Goal: Task Accomplishment & Management: Manage account settings

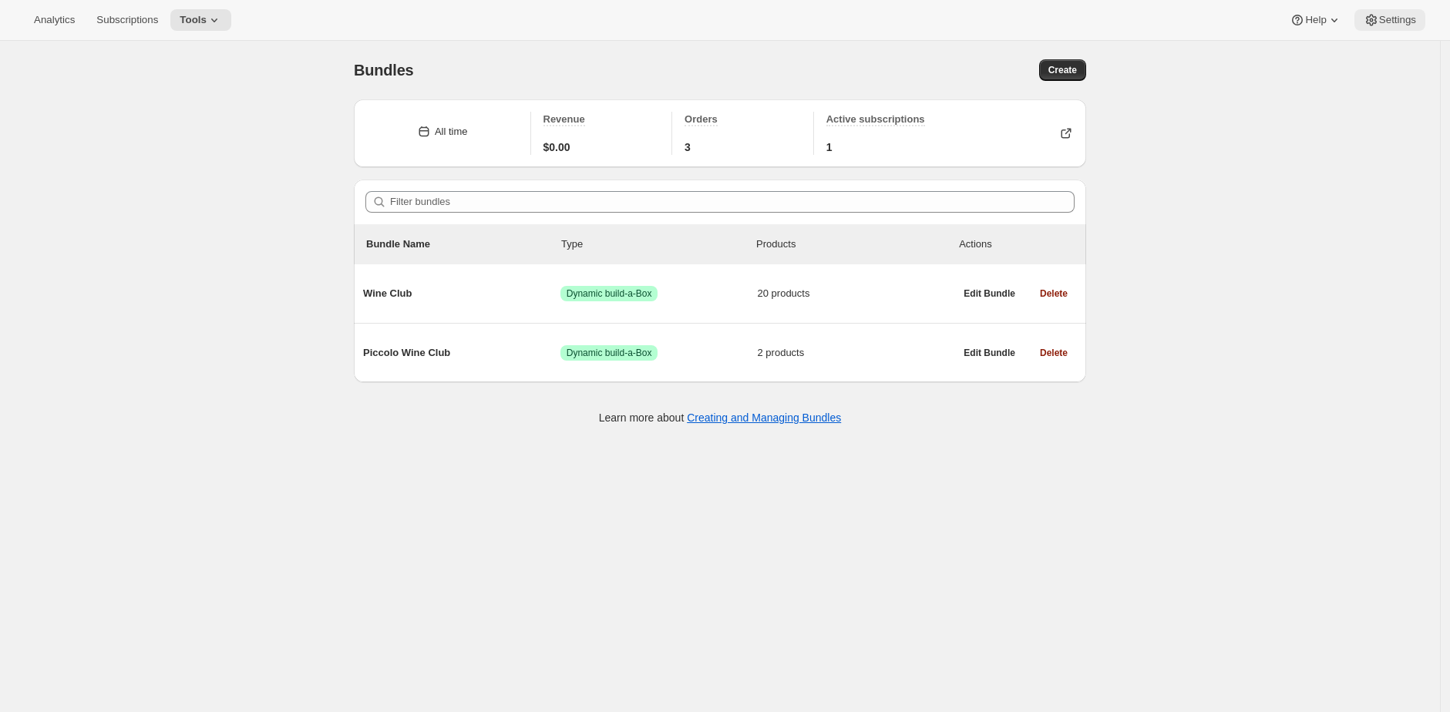
click at [1377, 26] on button "Settings" at bounding box center [1389, 20] width 71 height 22
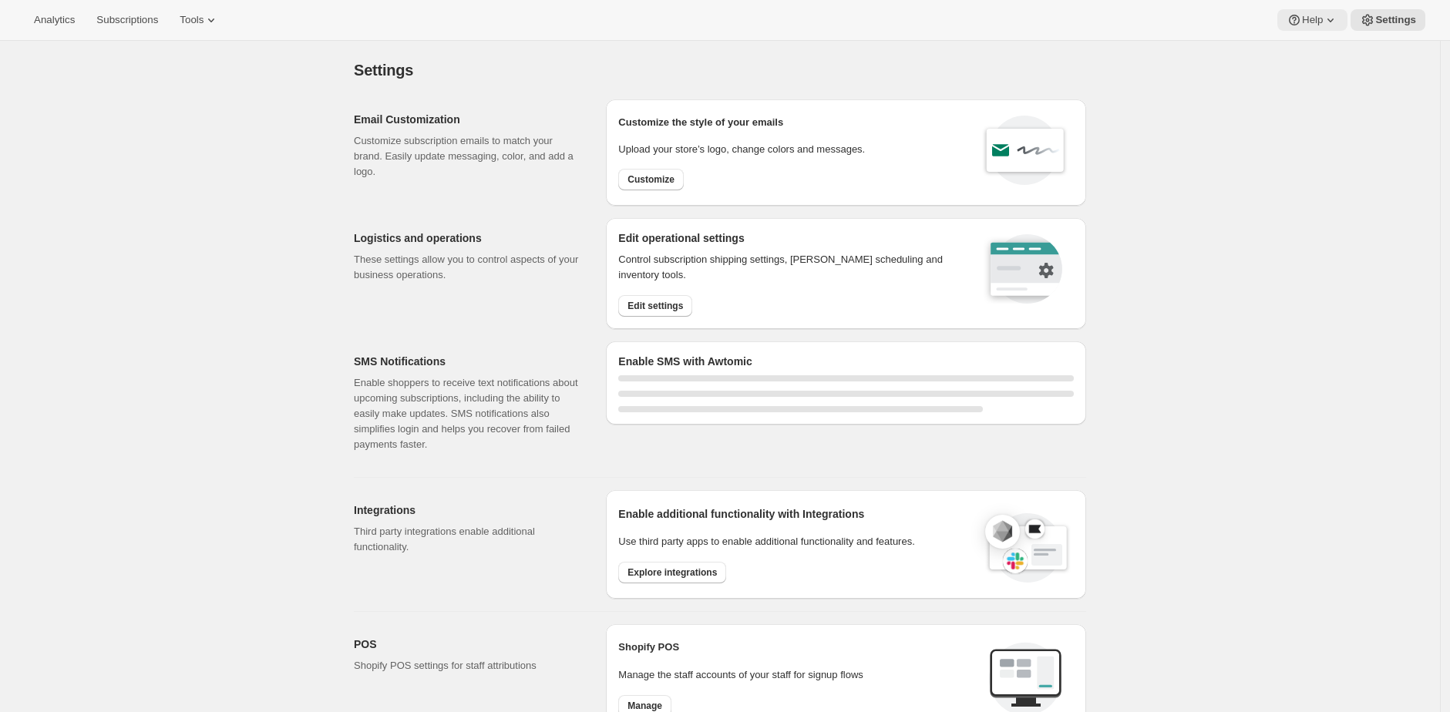
click at [1326, 20] on icon at bounding box center [1330, 19] width 15 height 15
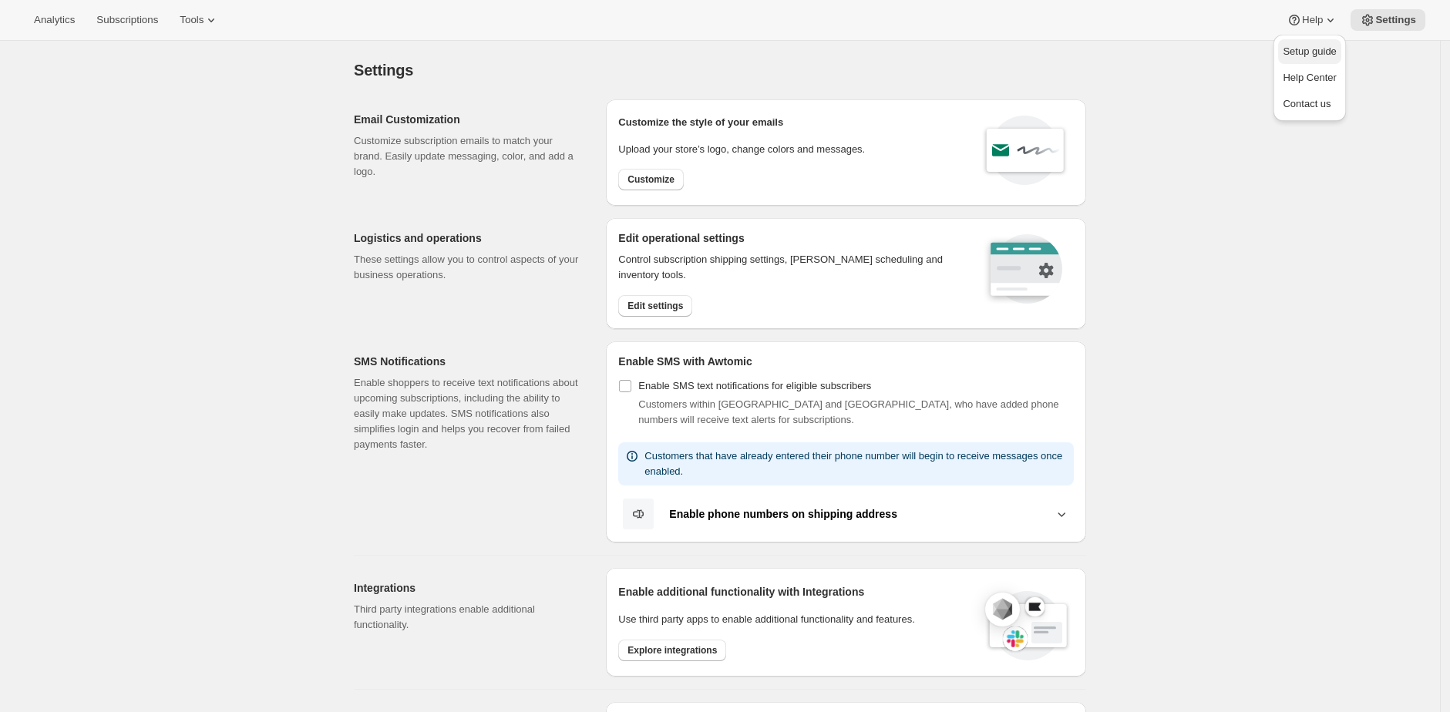
click at [1307, 48] on span "Setup guide" at bounding box center [1309, 51] width 53 height 12
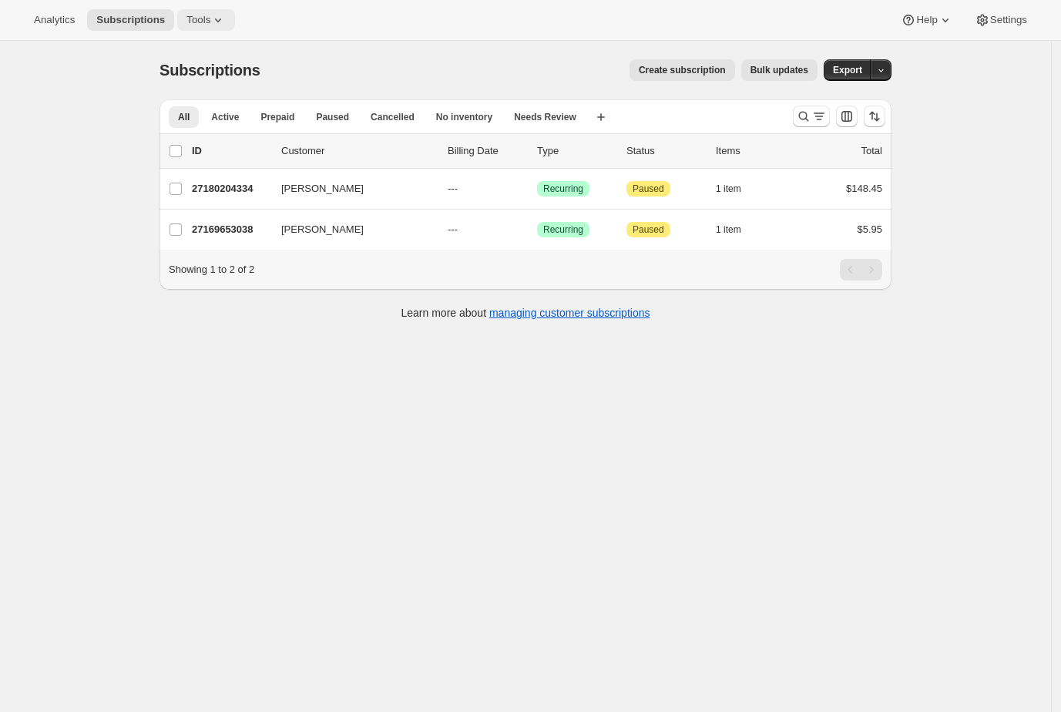
click at [189, 10] on button "Tools" at bounding box center [206, 20] width 58 height 22
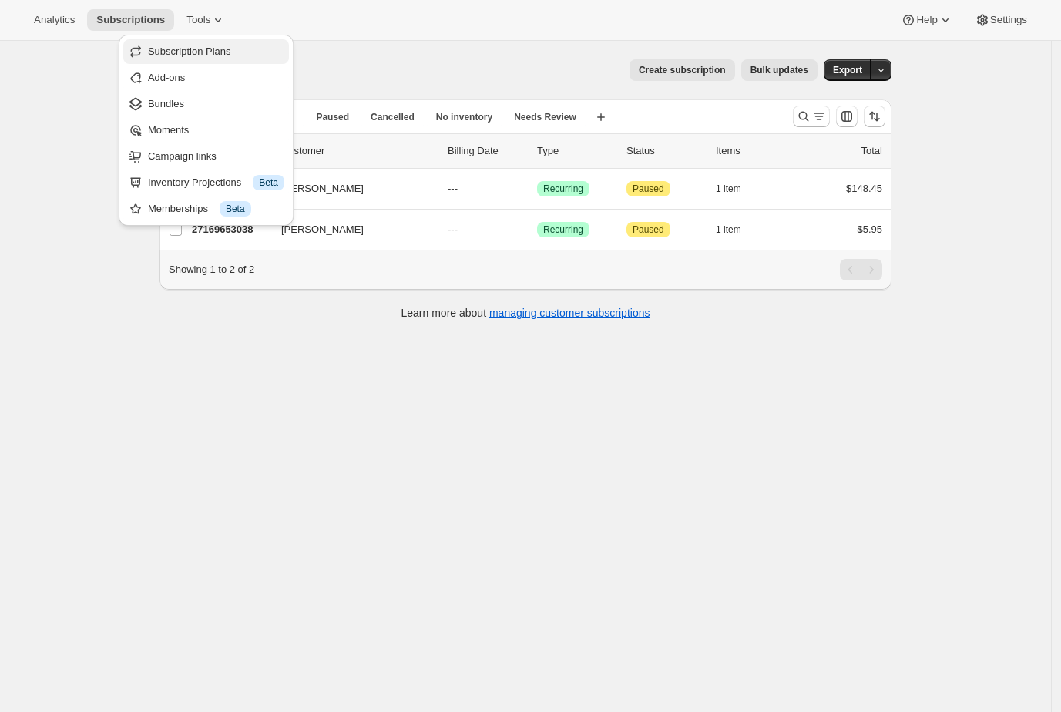
click at [202, 51] on span "Subscription Plans" at bounding box center [189, 51] width 83 height 12
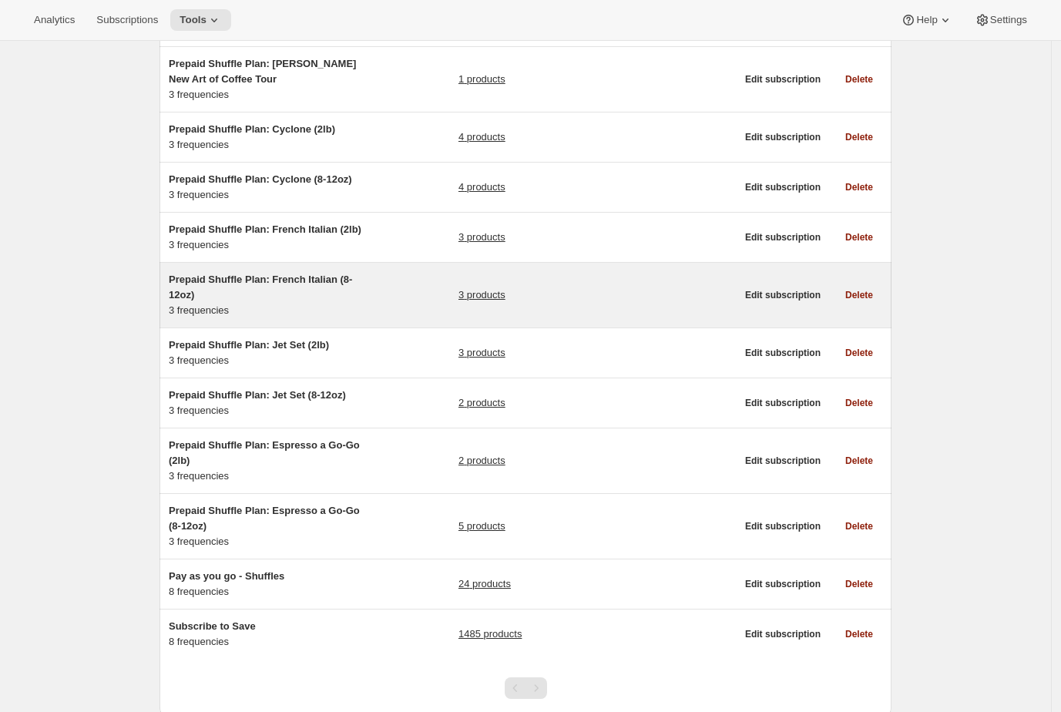
scroll to position [198, 0]
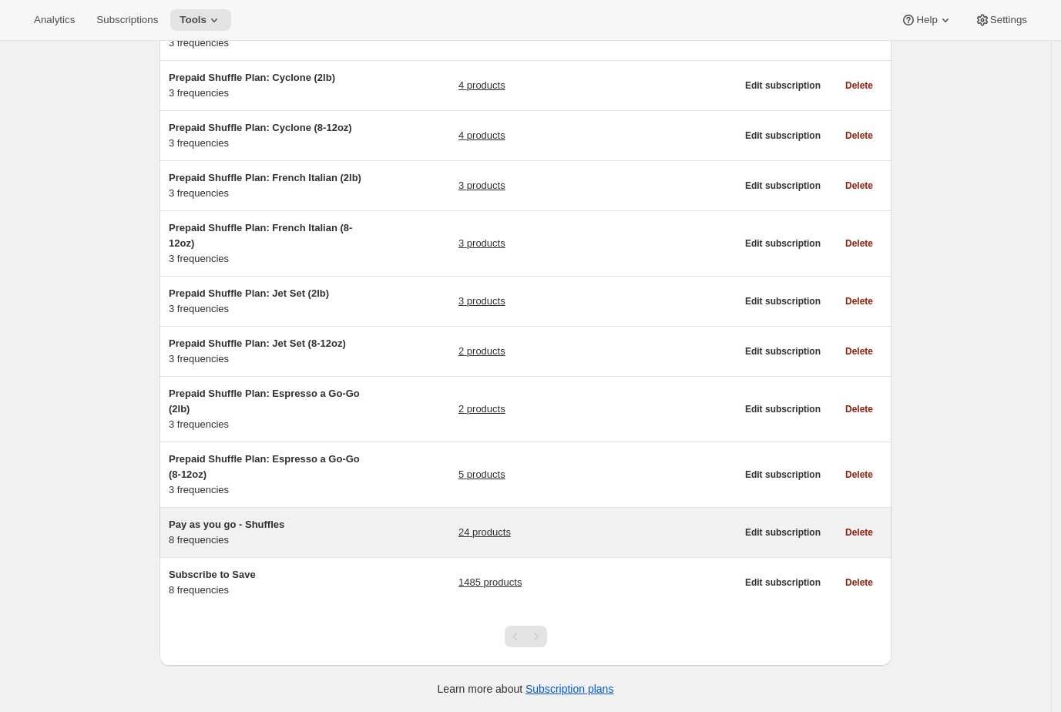
click at [379, 516] on div "Pay as you go - Shuffles 8 frequencies 24 products Edit subscription Delete" at bounding box center [526, 532] width 732 height 49
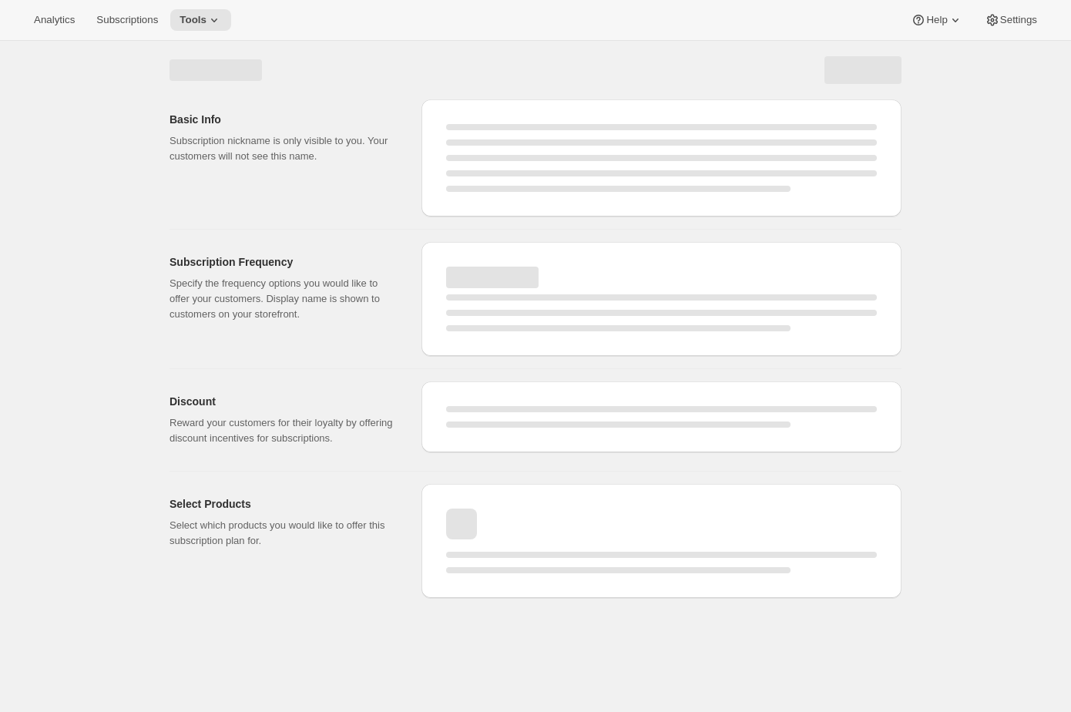
select select "WEEK"
select select "MONTH"
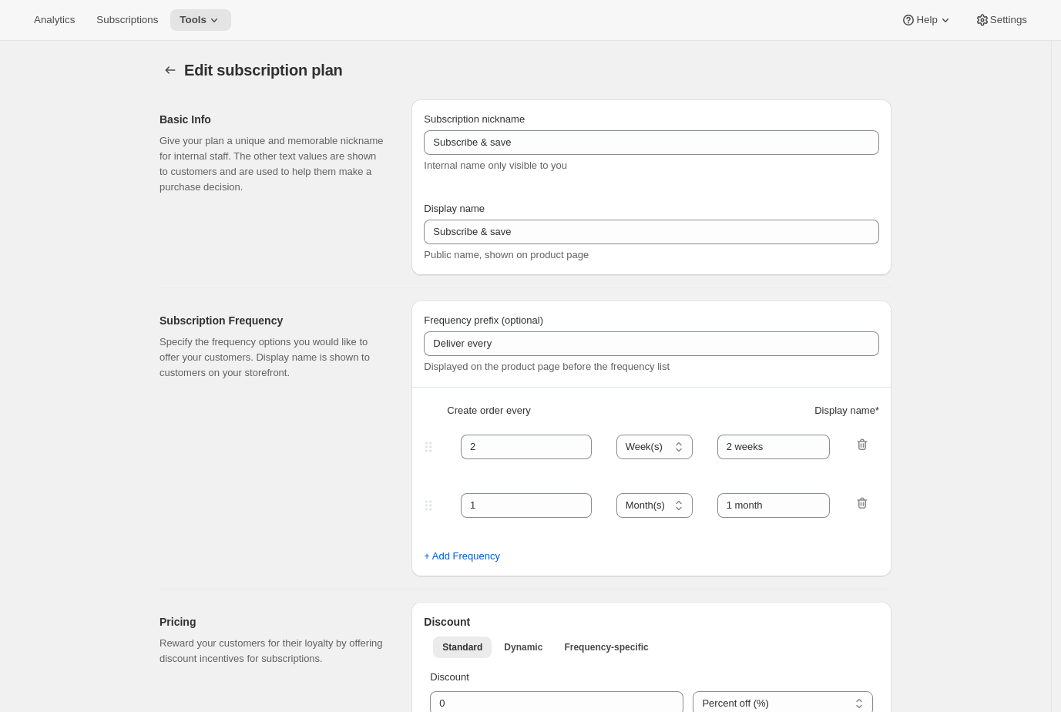
type input "Pay as you go - Shuffles"
type input "Subscribe"
type input "1"
type input "1 week"
type input "2"
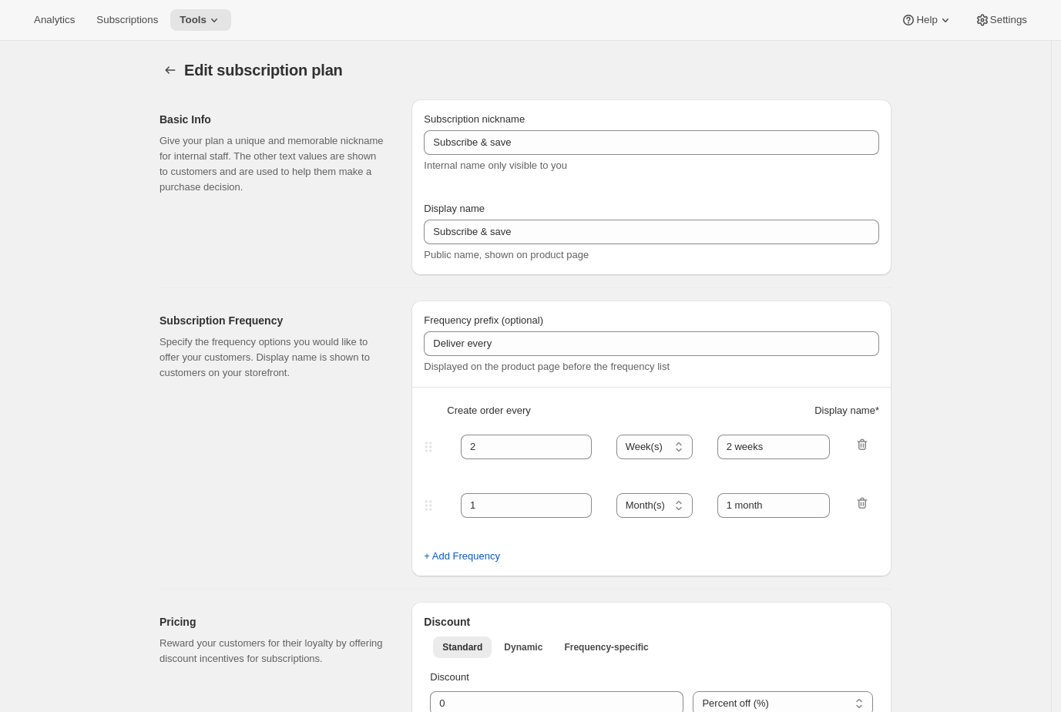
select select "WEEK"
type input "2 weeks"
type input "1.0"
select select "FIXED_AMOUNT"
select select "WEEK"
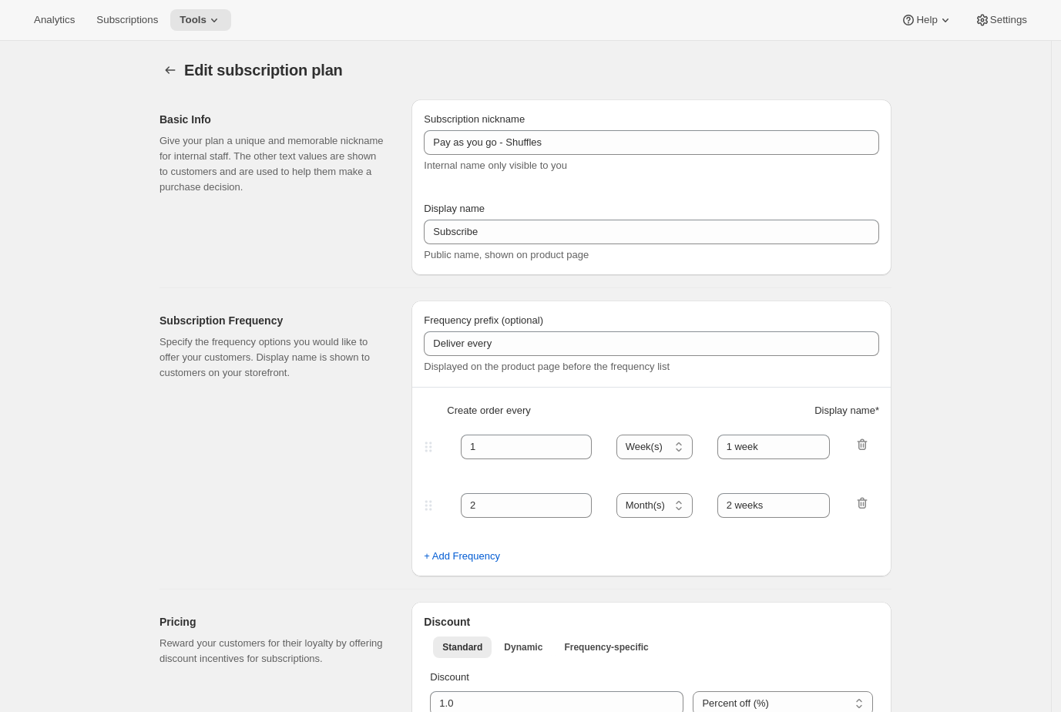
select select "WEEK"
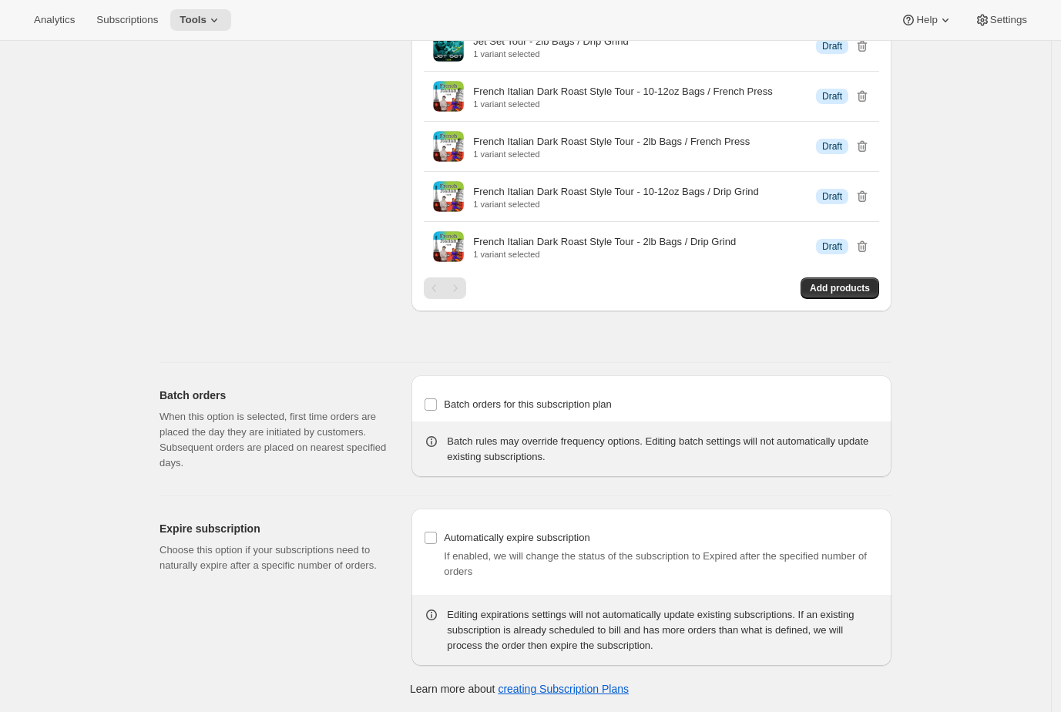
scroll to position [2375, 0]
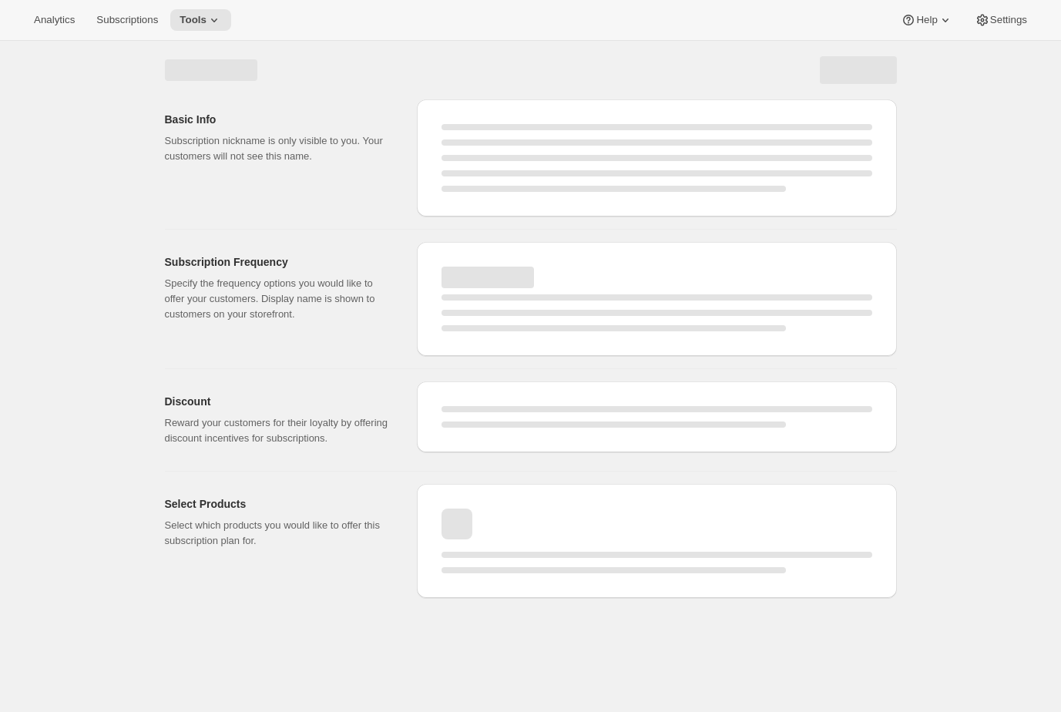
select select "WEEK"
select select "MONTH"
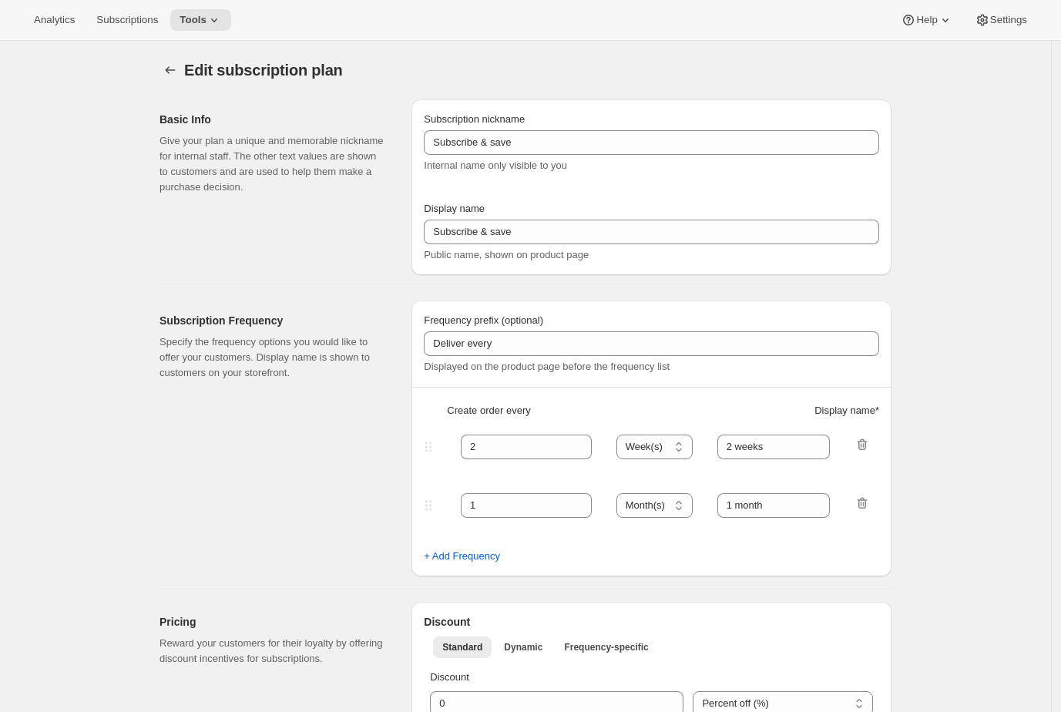
type input "Pay as you go - Shuffles"
type input "Subscribe"
type input "1"
type input "1 week"
type input "2"
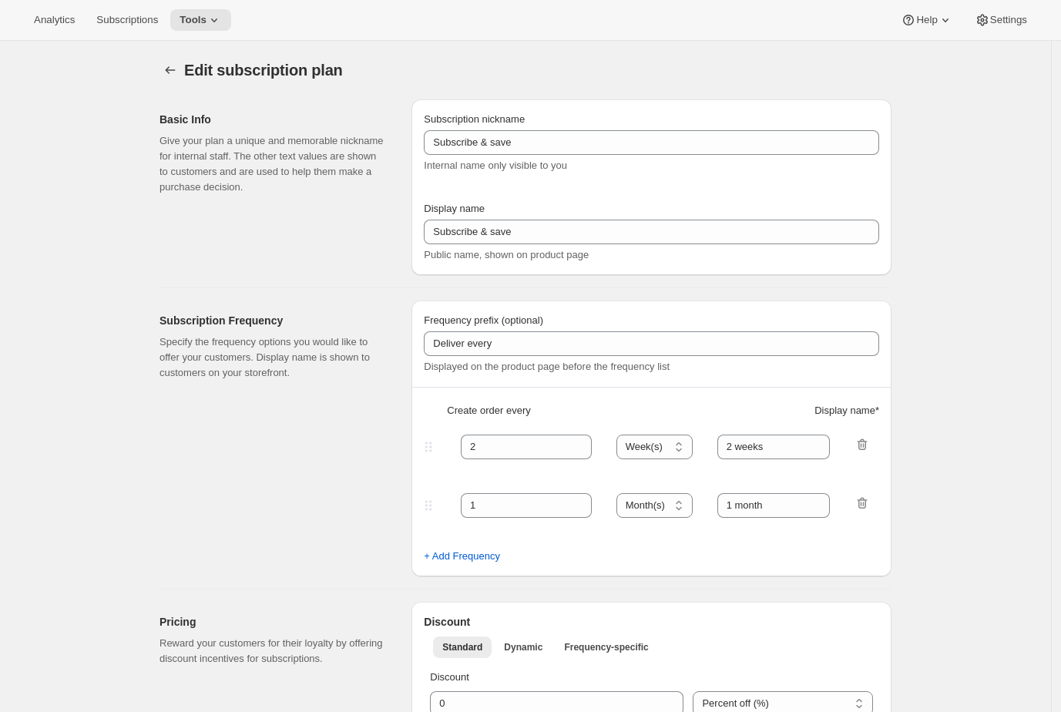
select select "WEEK"
type input "2 weeks"
type input "1.0"
select select "FIXED_AMOUNT"
select select "WEEK"
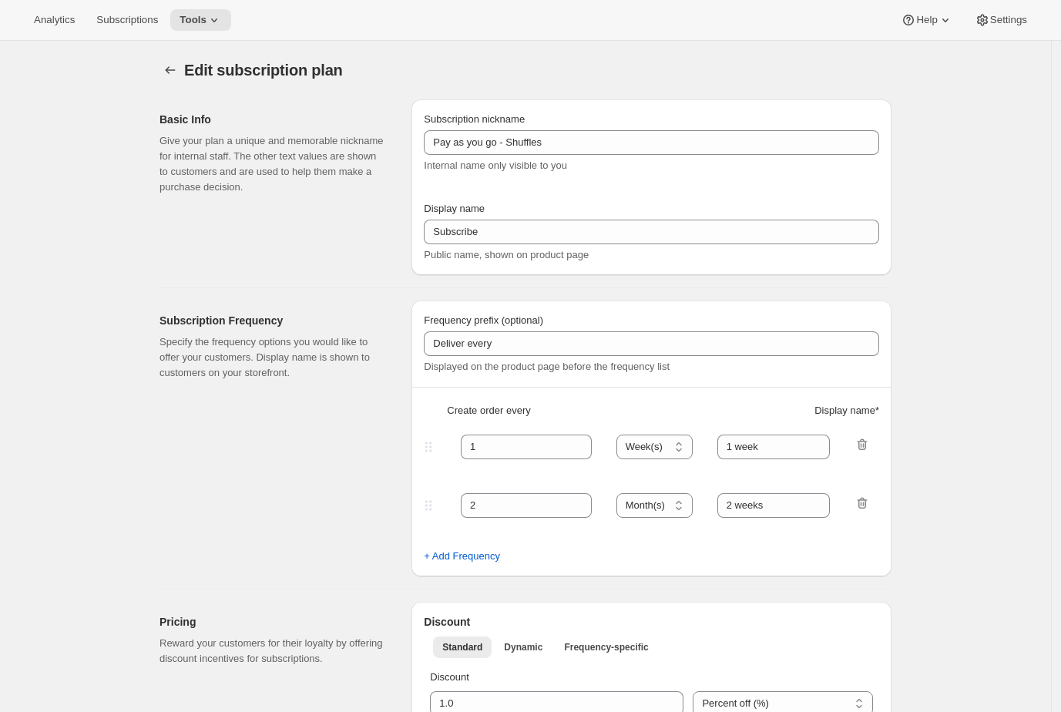
select select "WEEK"
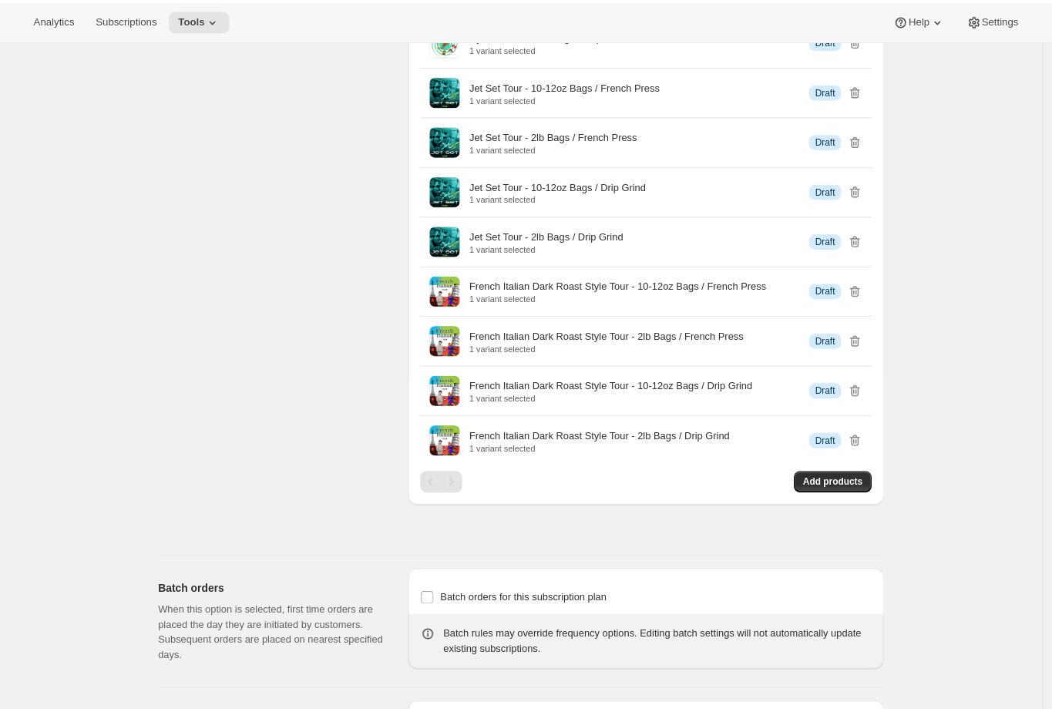
scroll to position [2375, 0]
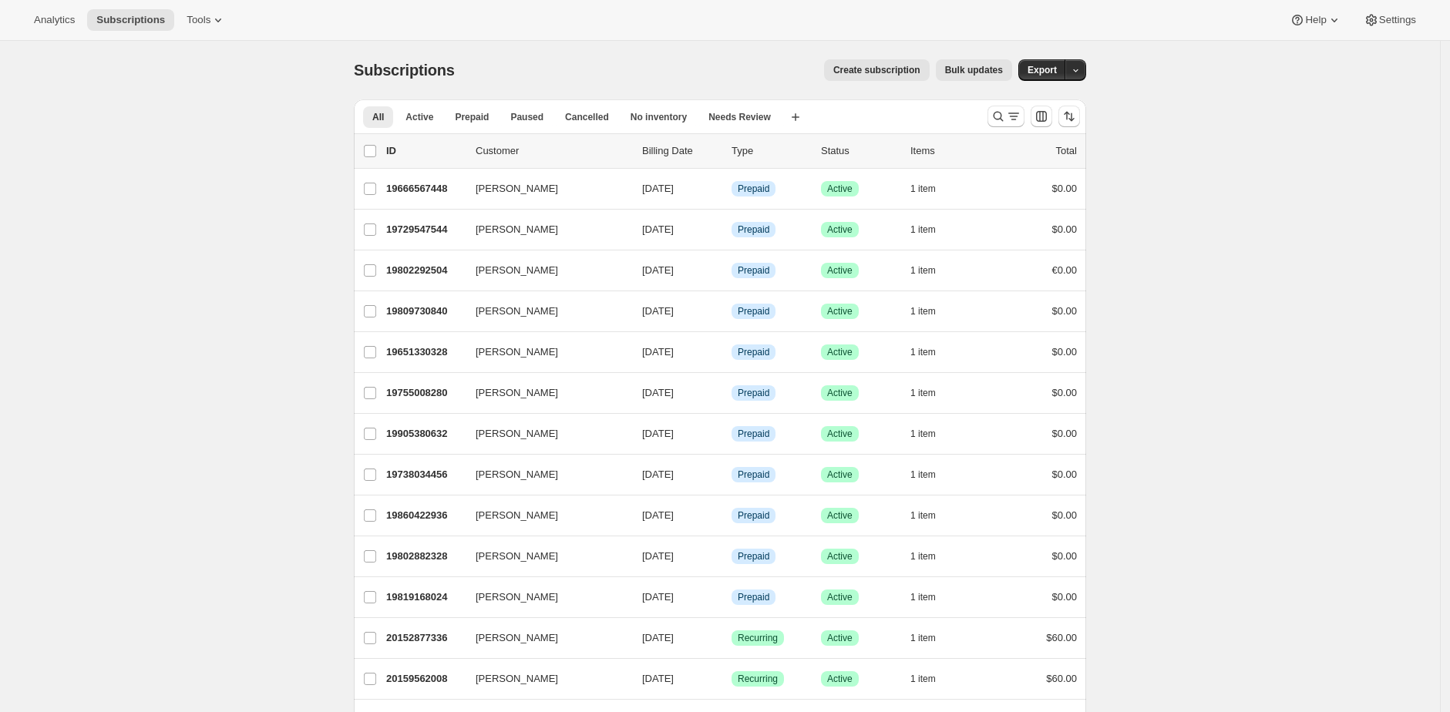
click at [210, 18] on span "Tools" at bounding box center [199, 20] width 24 height 12
click at [225, 43] on button "Subscription Plans" at bounding box center [206, 51] width 166 height 25
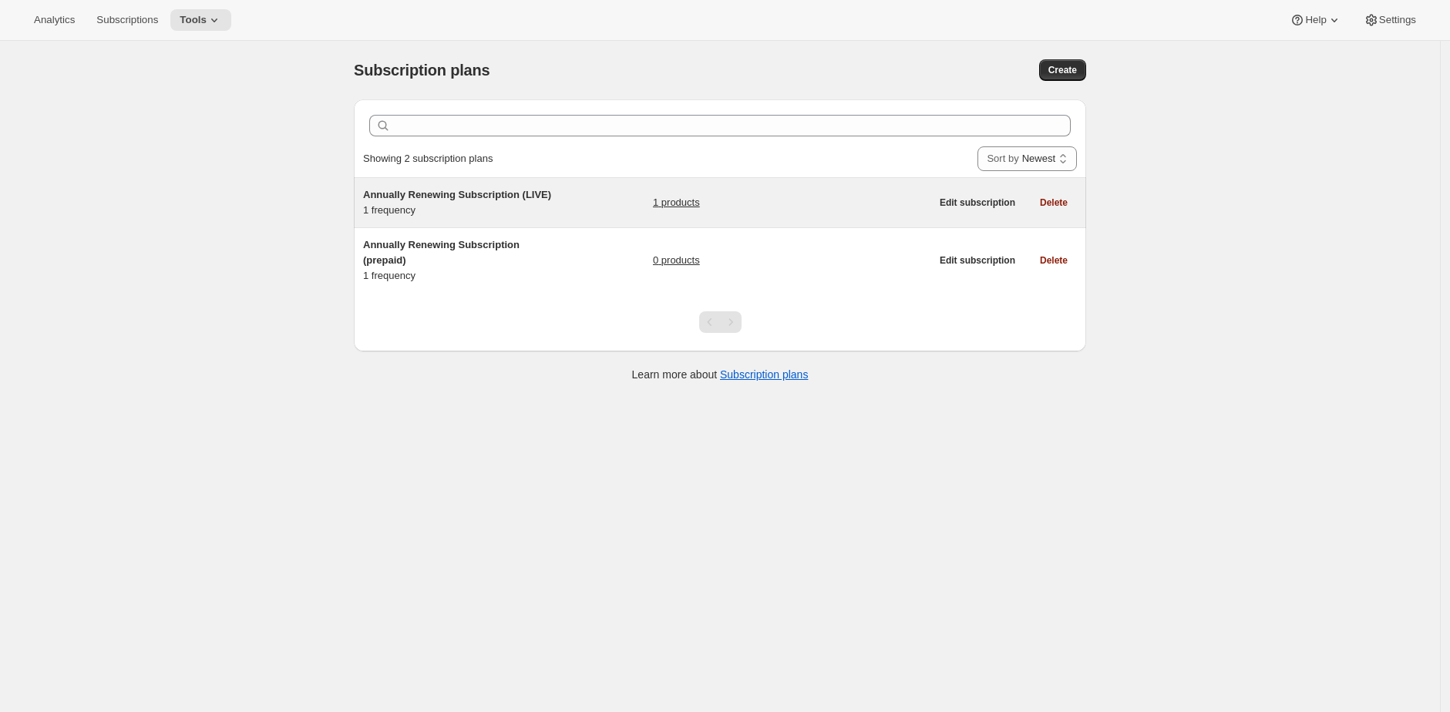
click at [809, 207] on div "1 products" at bounding box center [791, 202] width 277 height 31
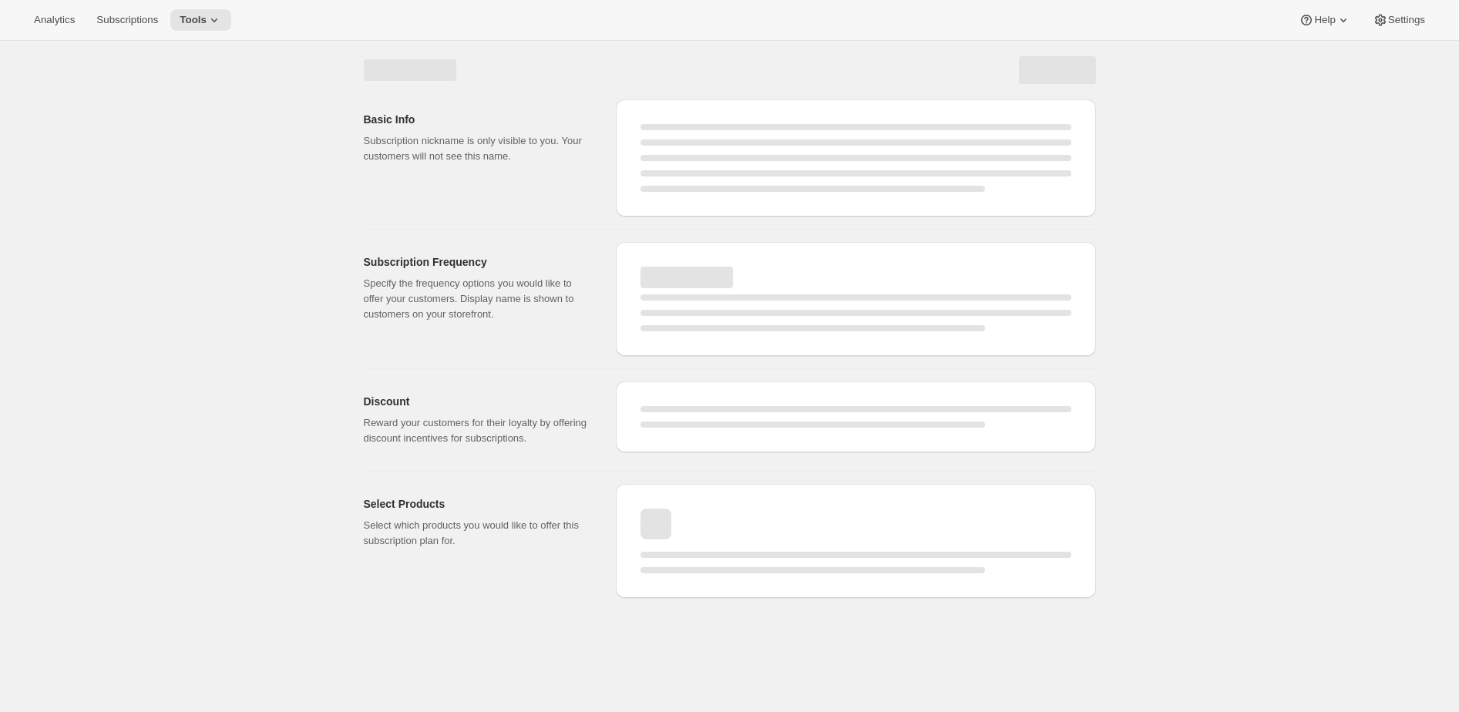
select select "WEEK"
select select "MONTH"
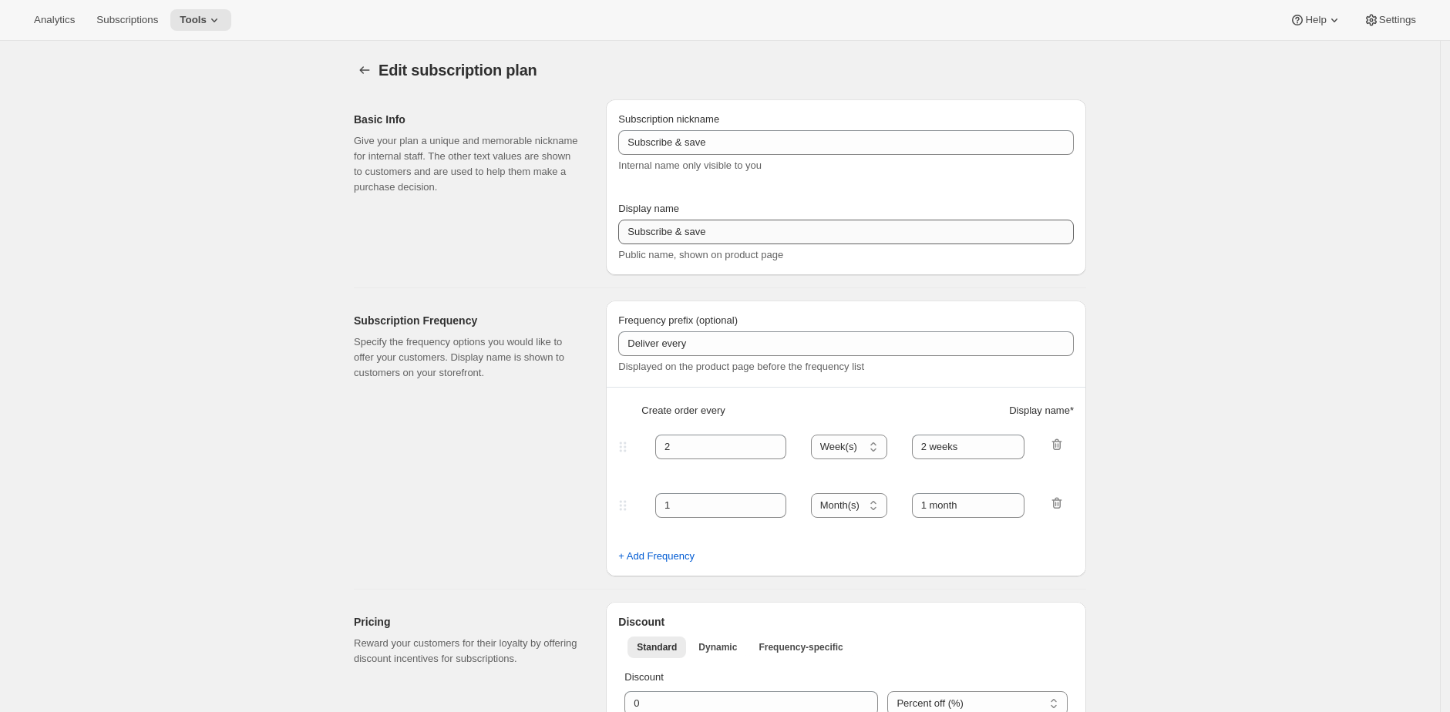
type input "Annually Renewing Subscription (LIVE)"
type input "Annually Renewing Subscription"
type input "1"
select select "YEAR"
type input "Quarter"
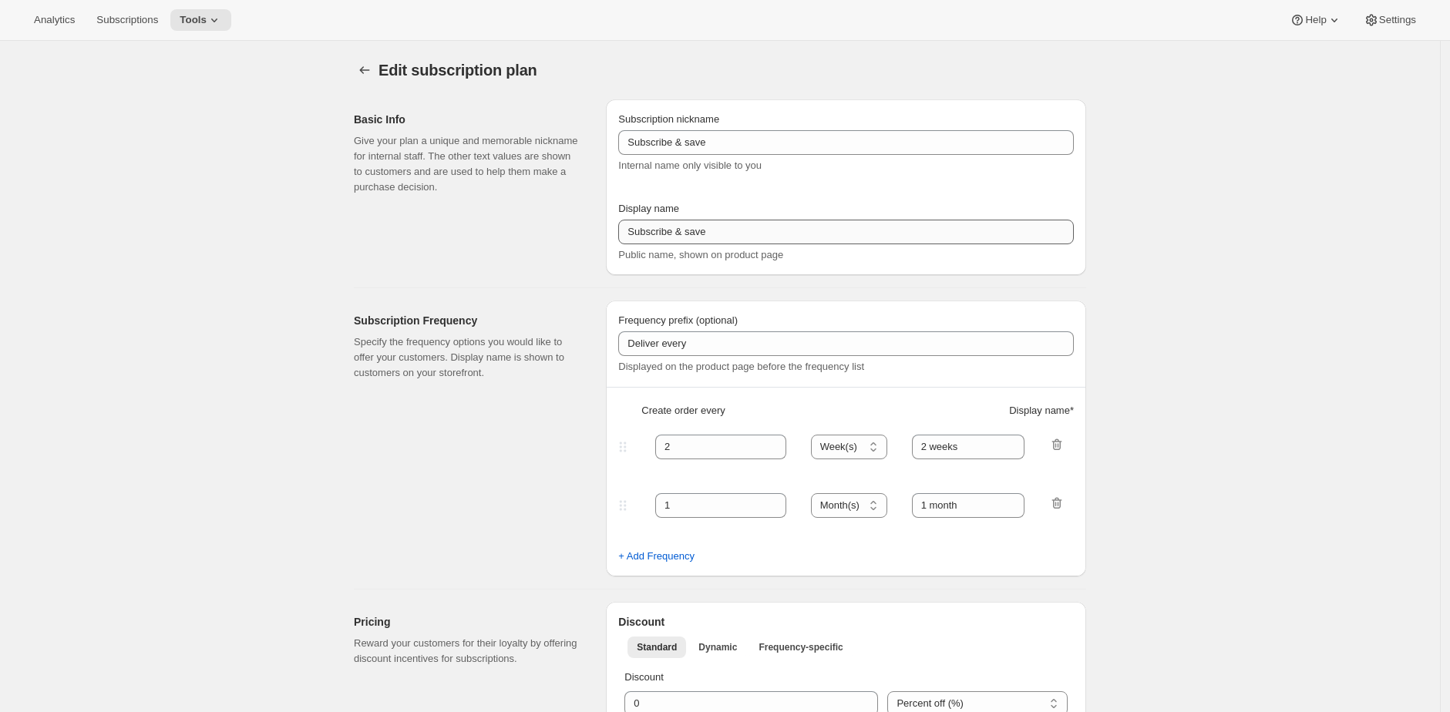
checkbox input "true"
select select "YEARDAY"
select select "28"
select select "4"
select select "28"
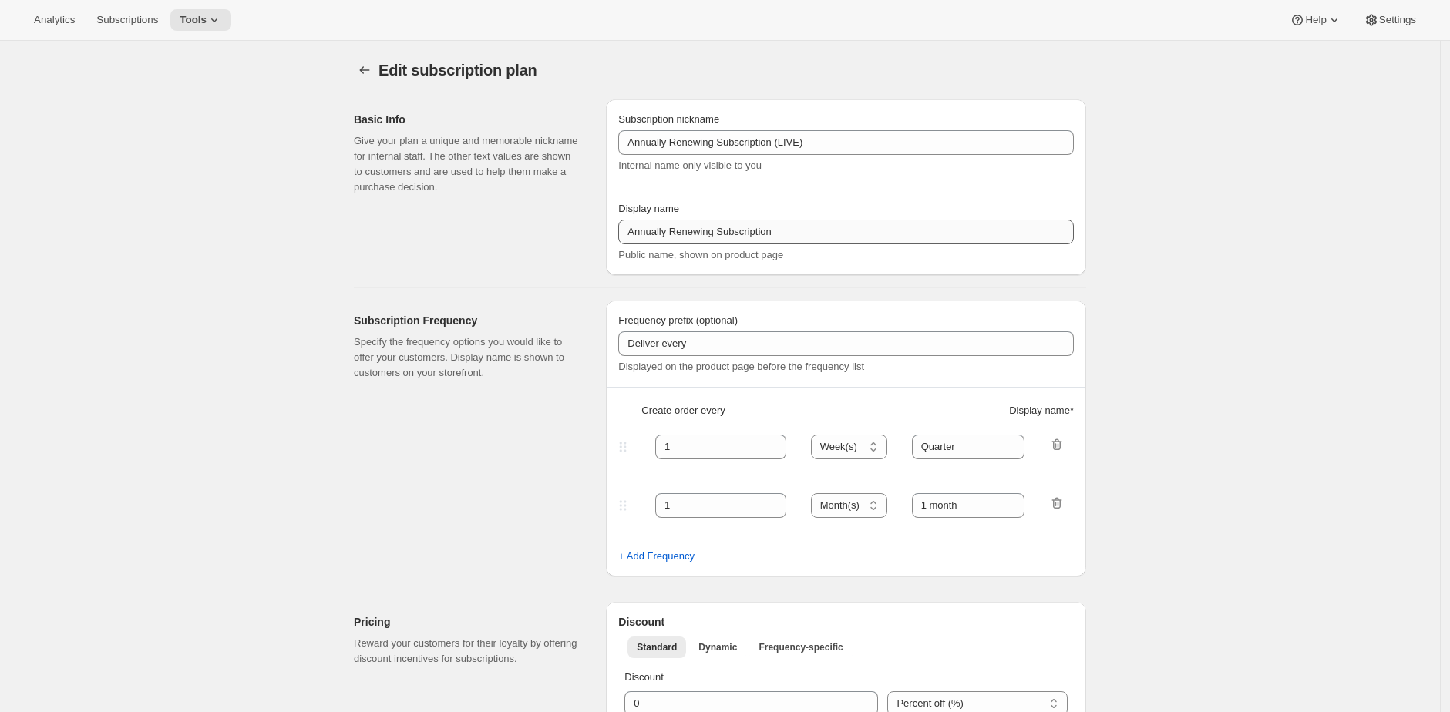
select select "7"
select select "28"
select select "10"
select select "28"
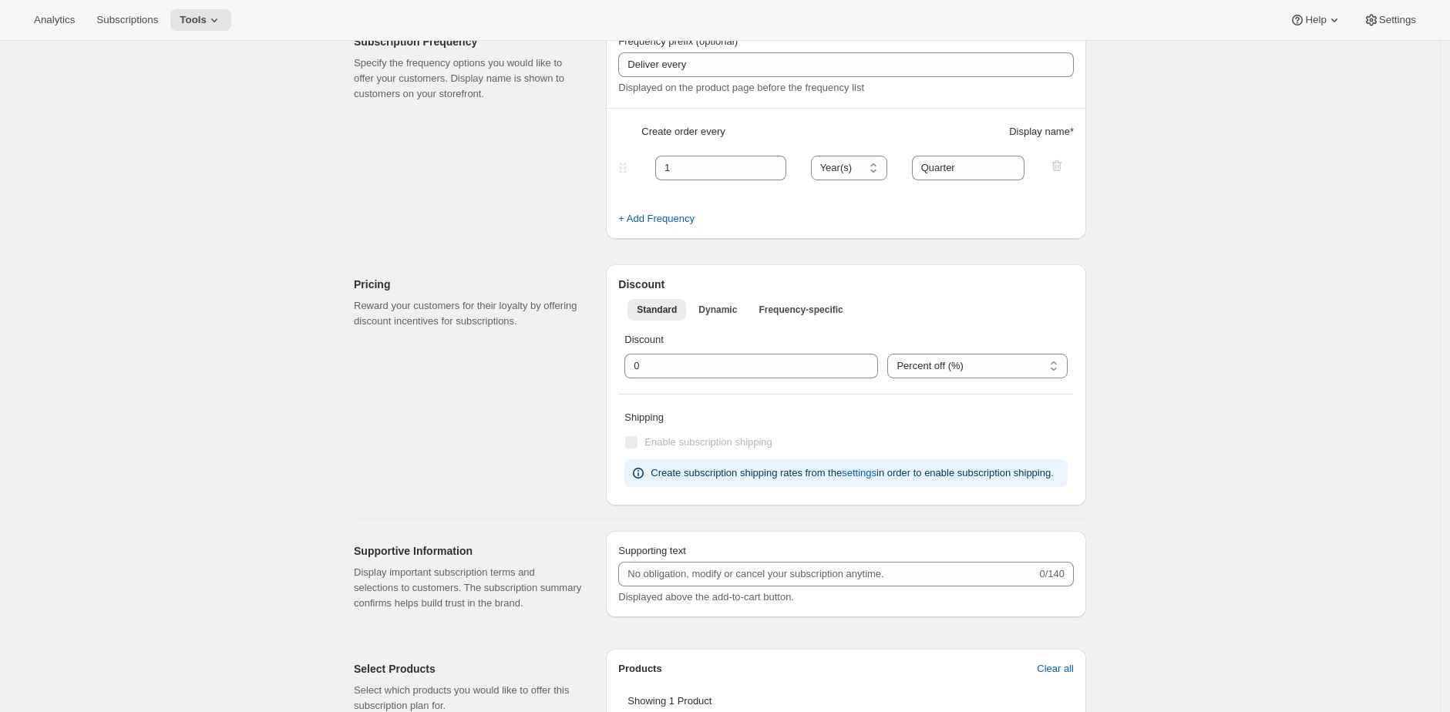
click at [1192, 303] on div "Edit subscription plan. This page is ready Edit subscription plan Basic Info Gi…" at bounding box center [720, 679] width 1440 height 1834
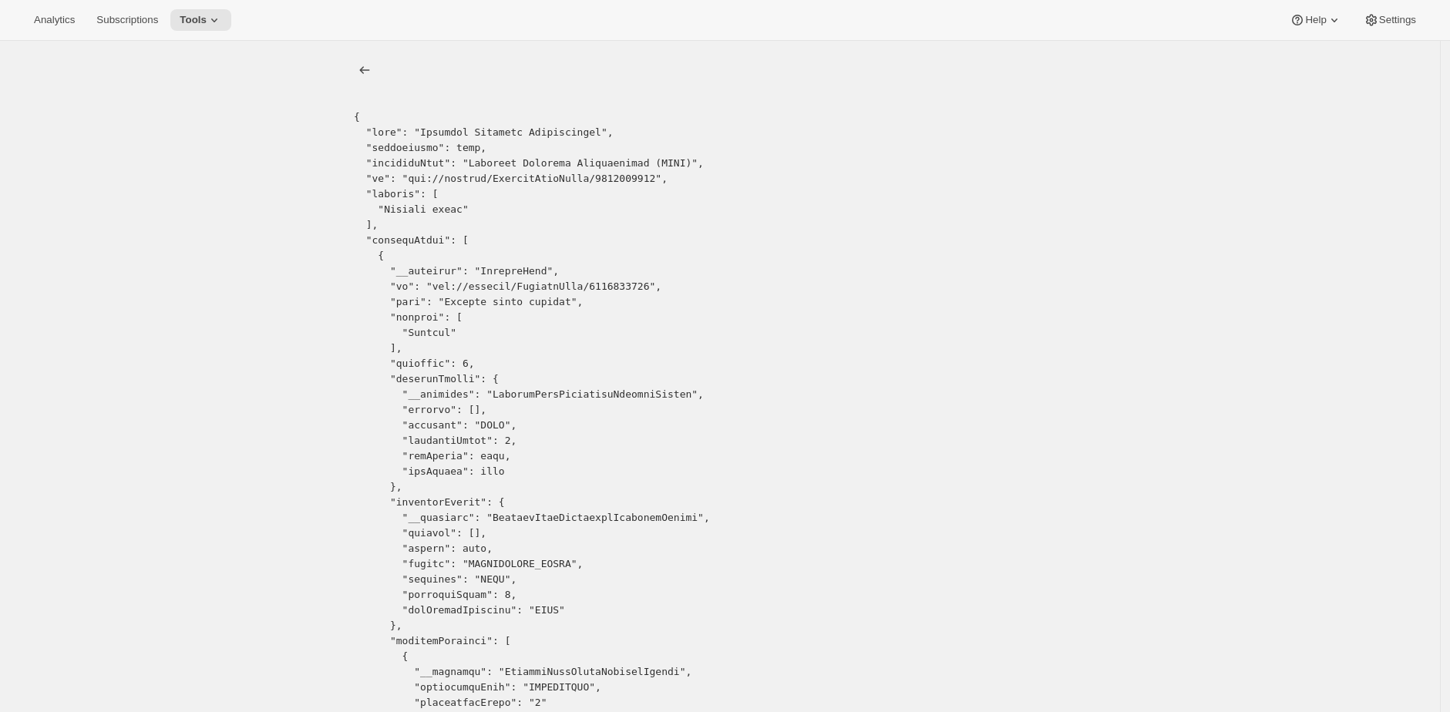
copy pre "6106513688"
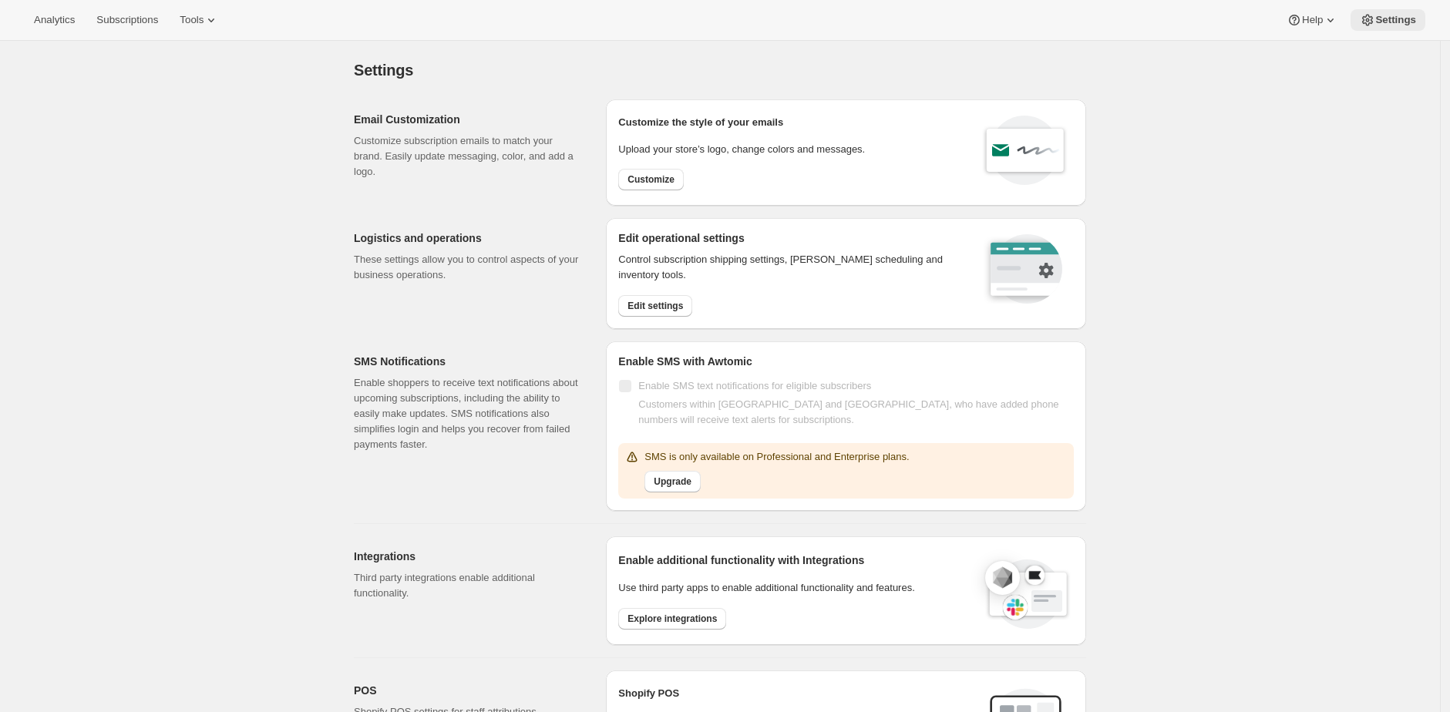
click at [1393, 27] on button "Settings" at bounding box center [1387, 20] width 75 height 22
click at [648, 308] on span "Edit settings" at bounding box center [654, 306] width 55 height 12
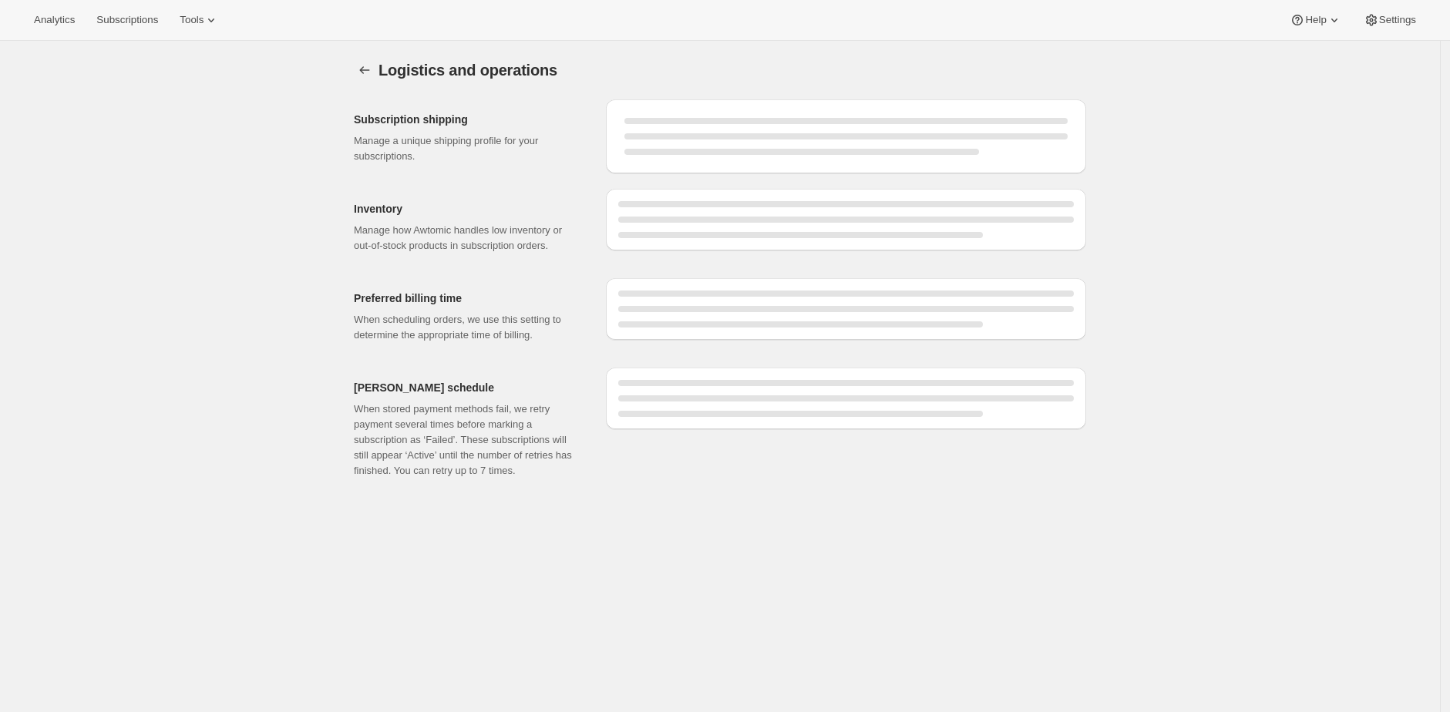
select select "DAY"
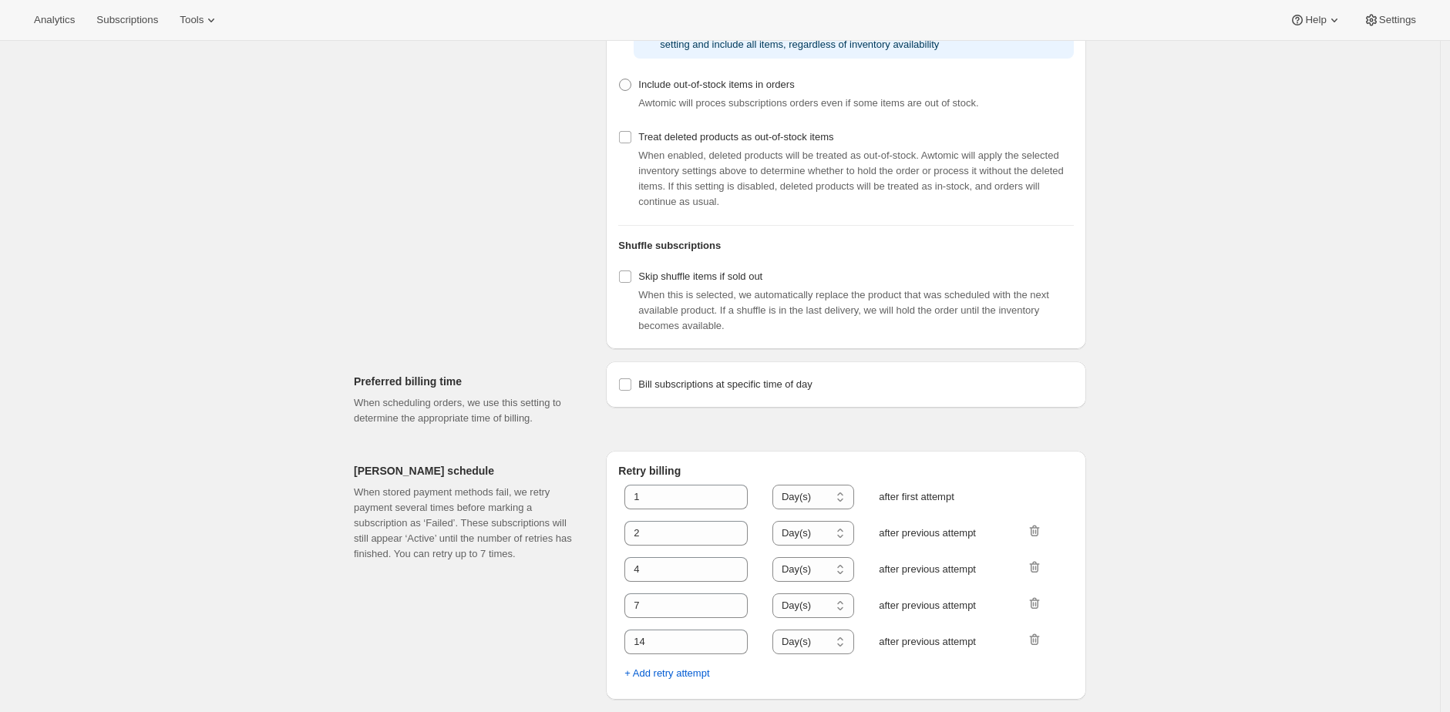
scroll to position [541, 0]
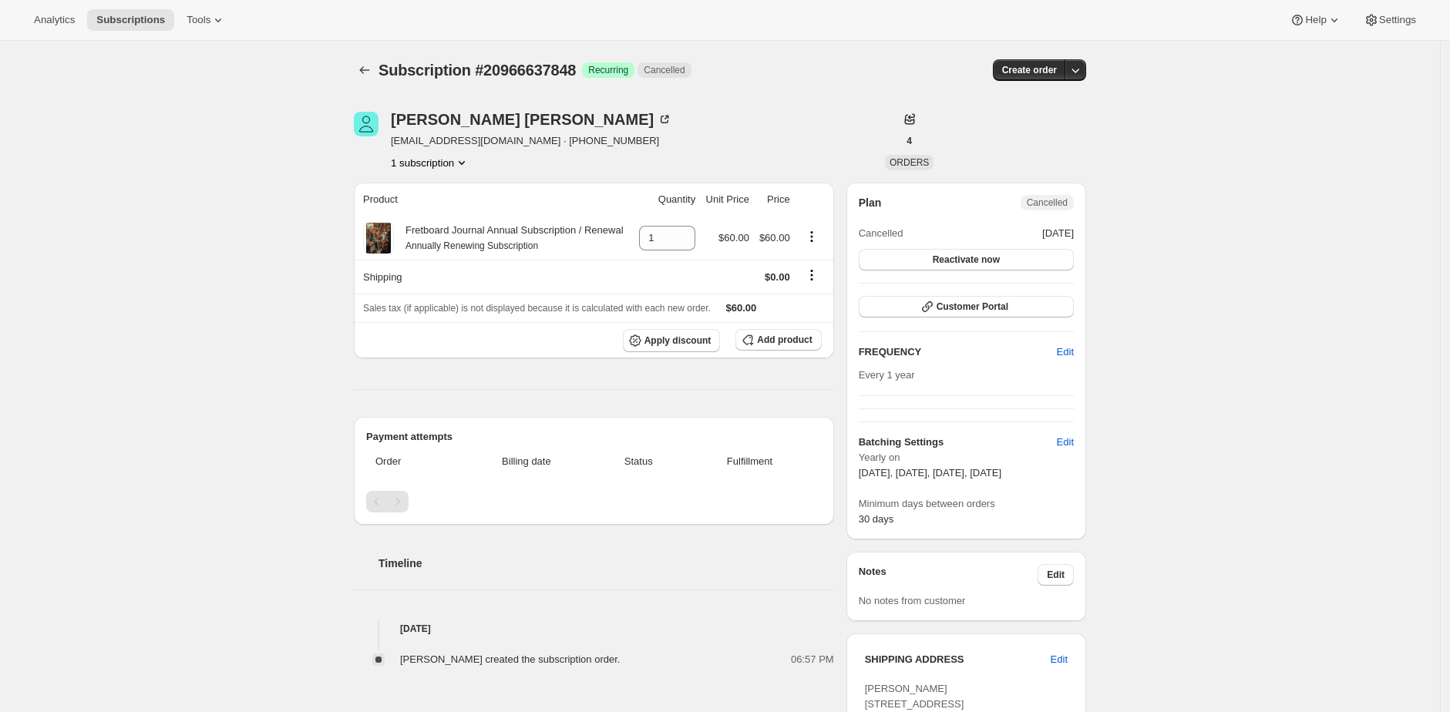
click at [1302, 412] on div "Subscription #20966637848. This page is ready Subscription #20966637848 Success…" at bounding box center [720, 549] width 1440 height 1017
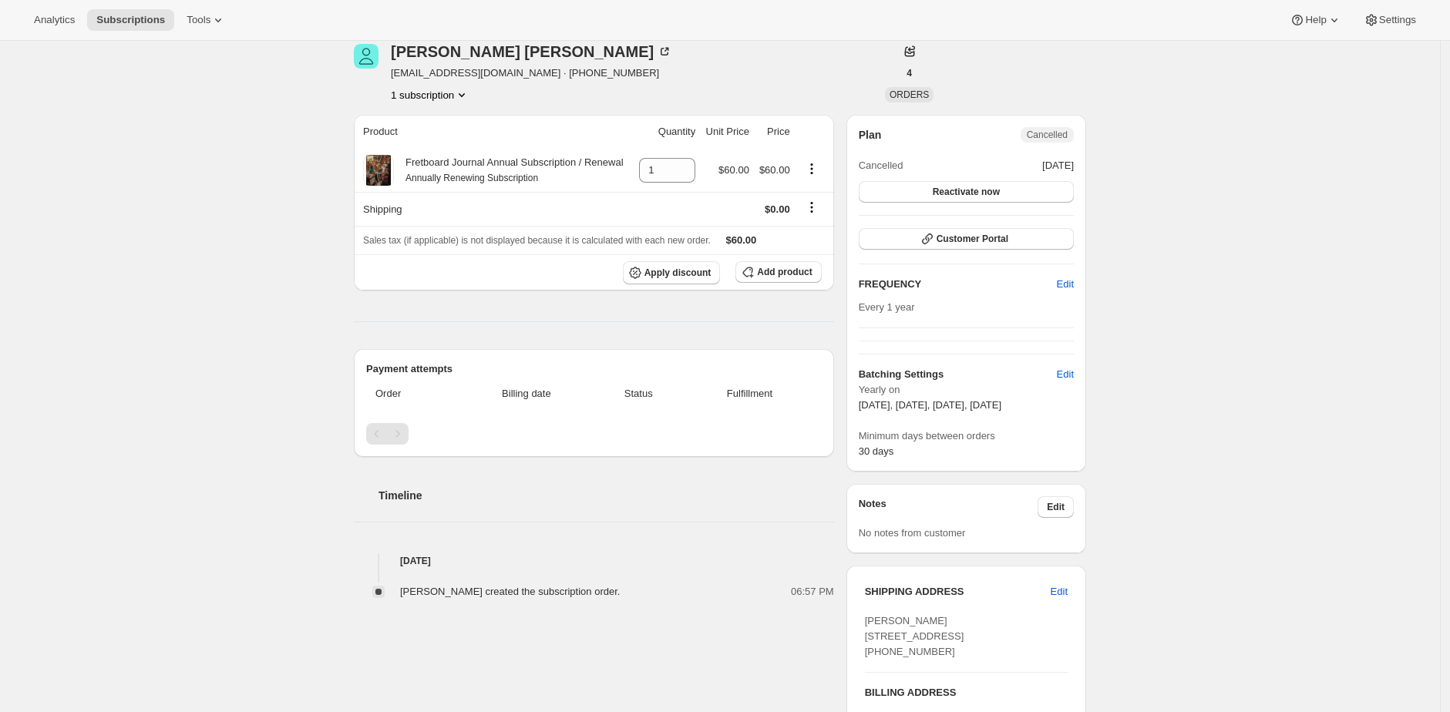
scroll to position [32, 0]
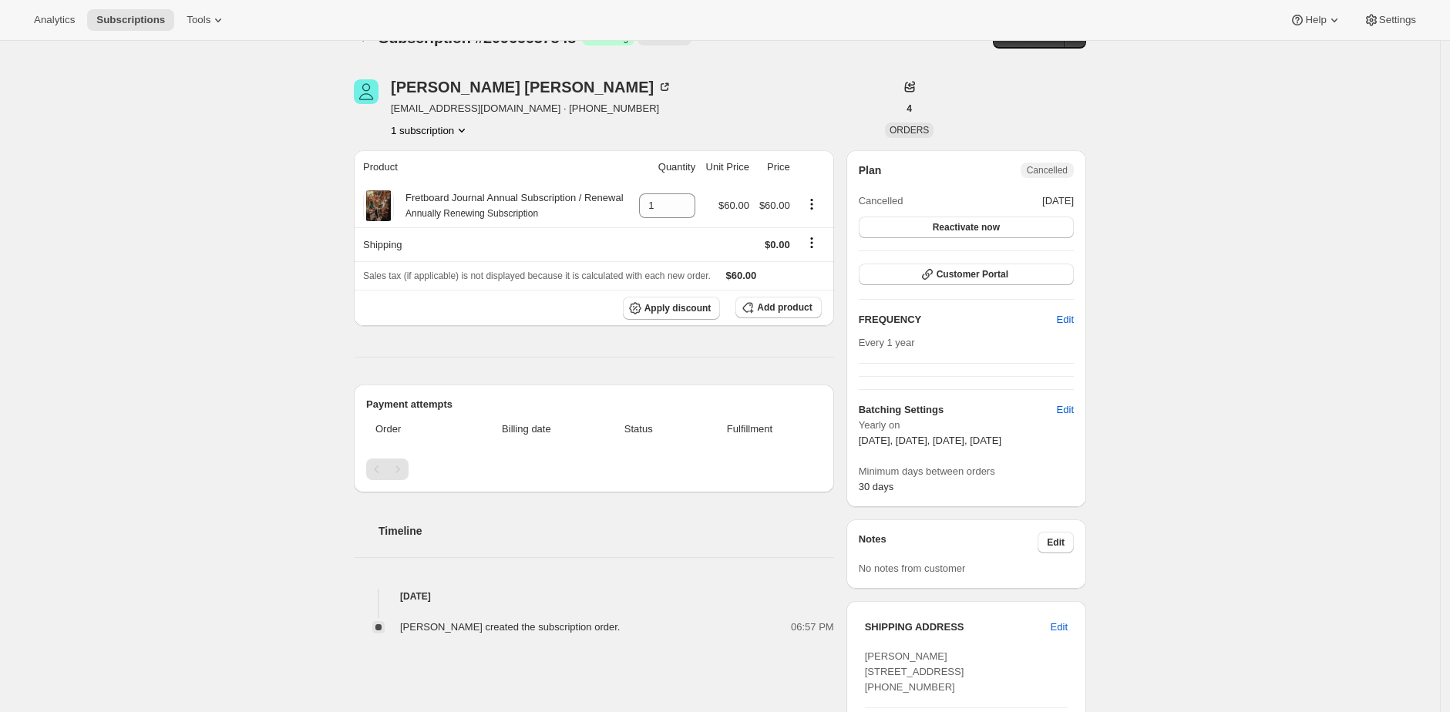
click at [1117, 345] on div "Subscription #20966637848. This page is ready Subscription #20966637848 Success…" at bounding box center [720, 516] width 1440 height 1017
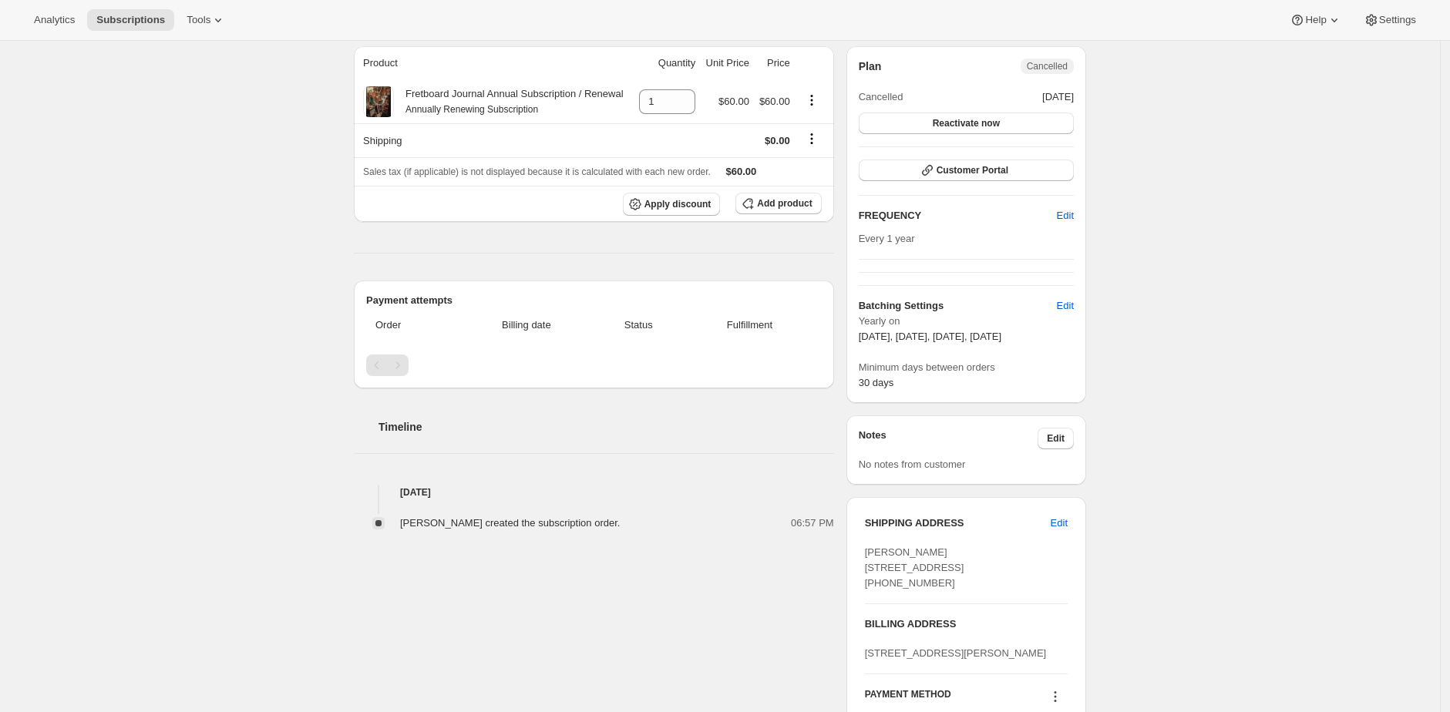
scroll to position [407, 0]
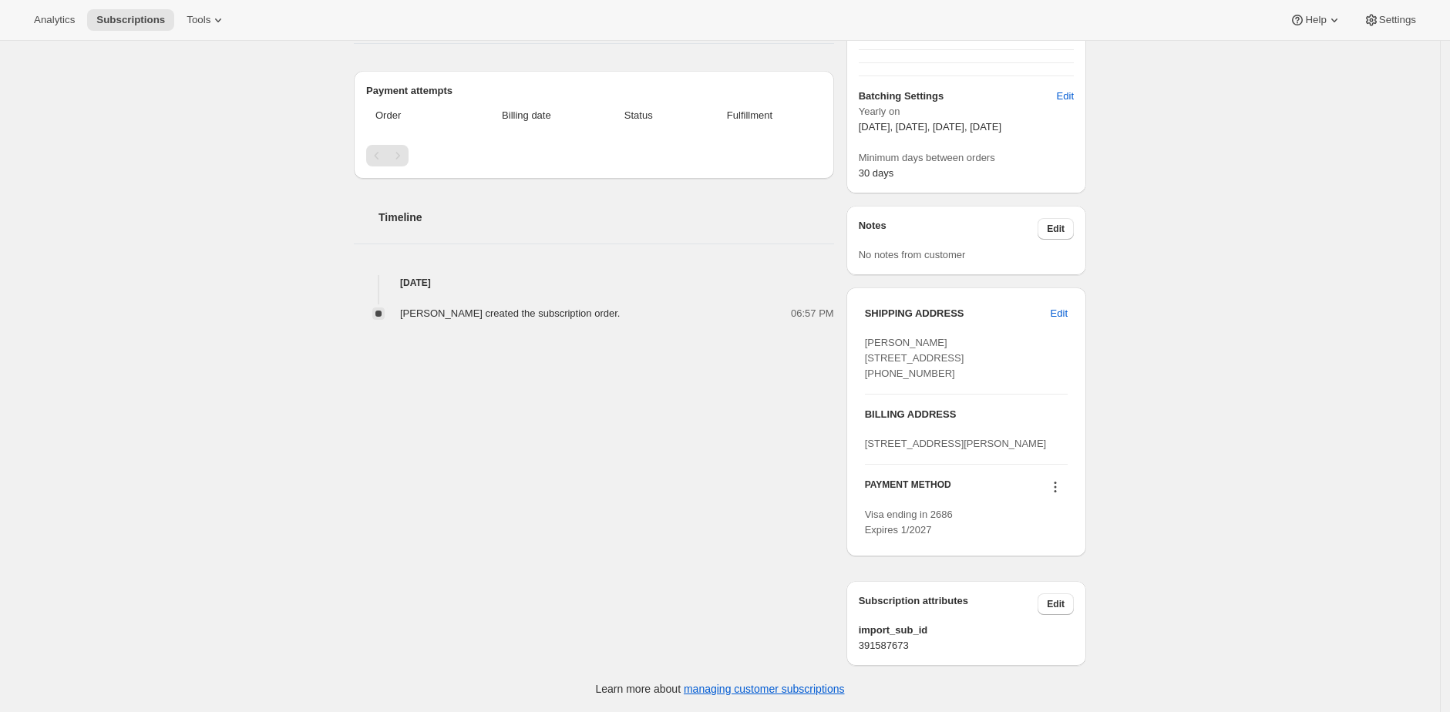
click at [1058, 488] on icon at bounding box center [1054, 486] width 15 height 15
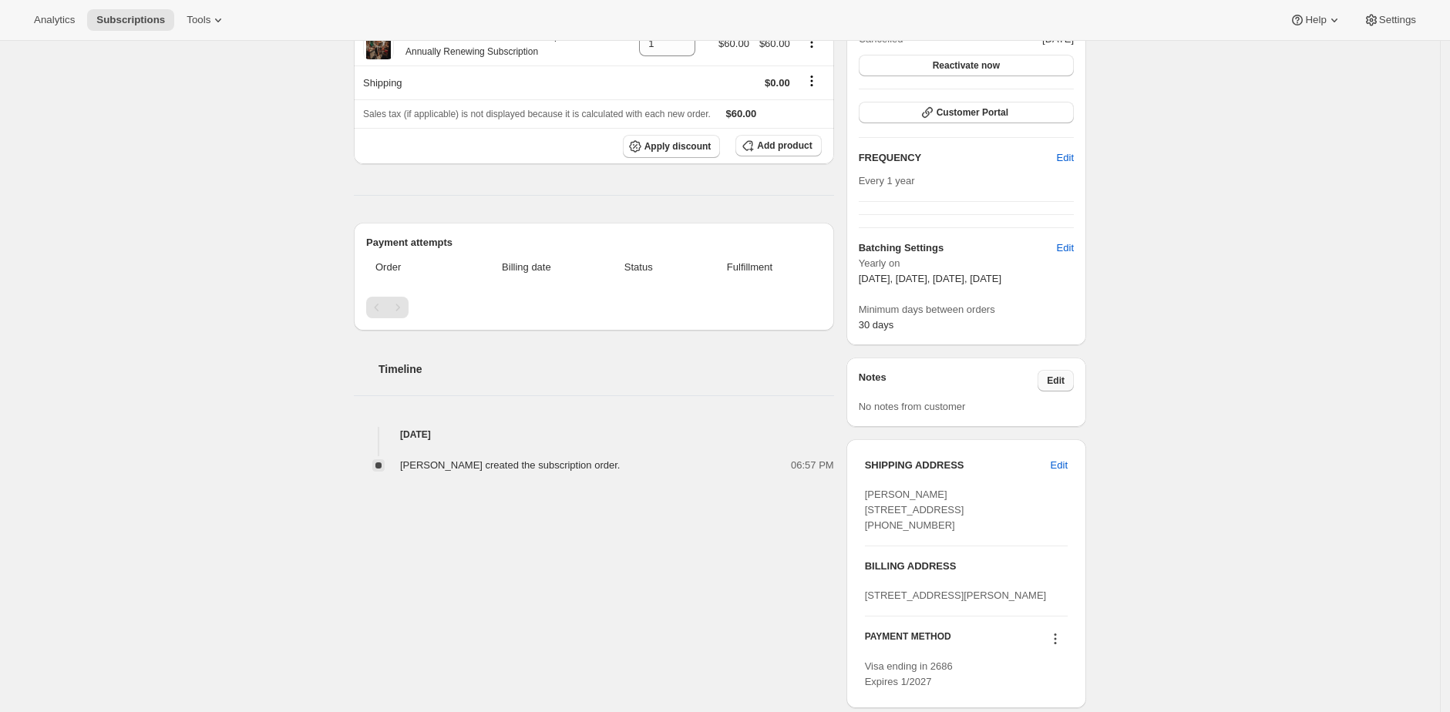
scroll to position [0, 0]
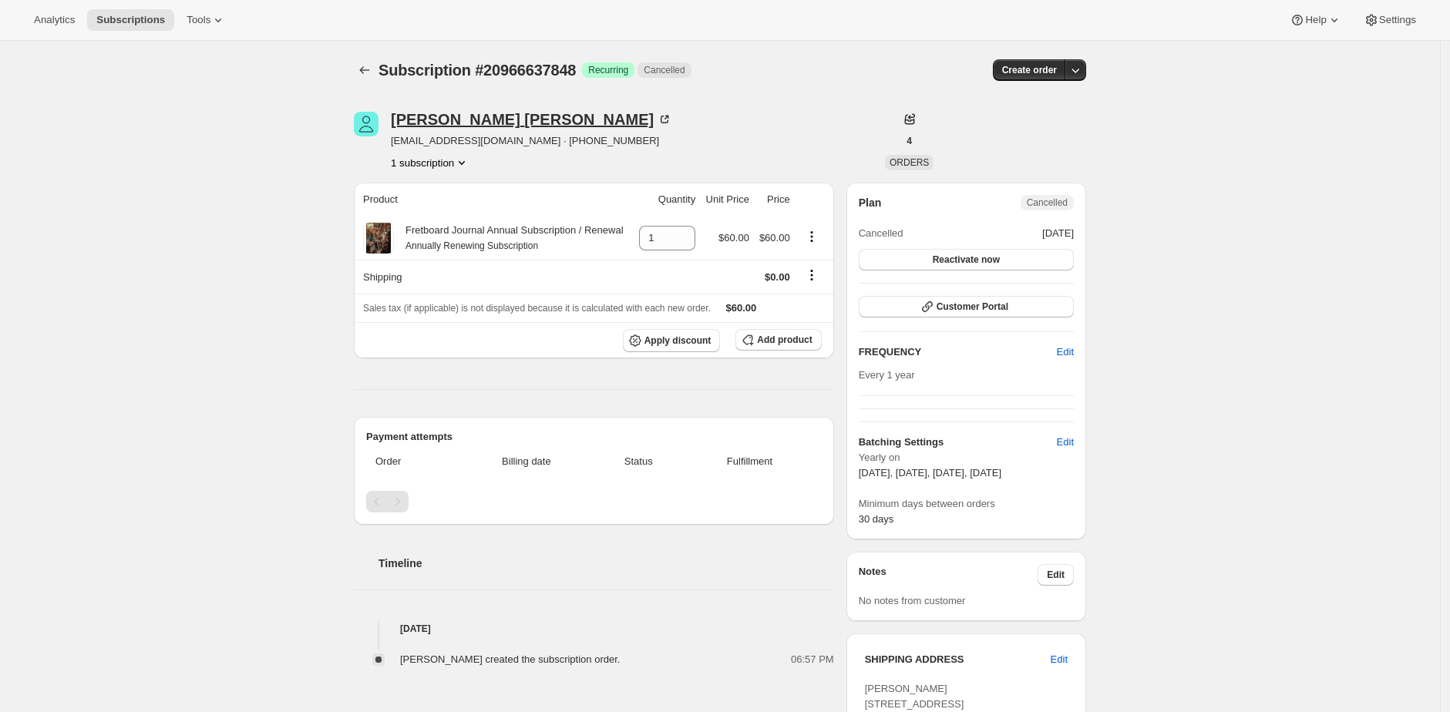
click at [533, 115] on div "[PERSON_NAME]" at bounding box center [531, 119] width 281 height 15
